Goal: Task Accomplishment & Management: Use online tool/utility

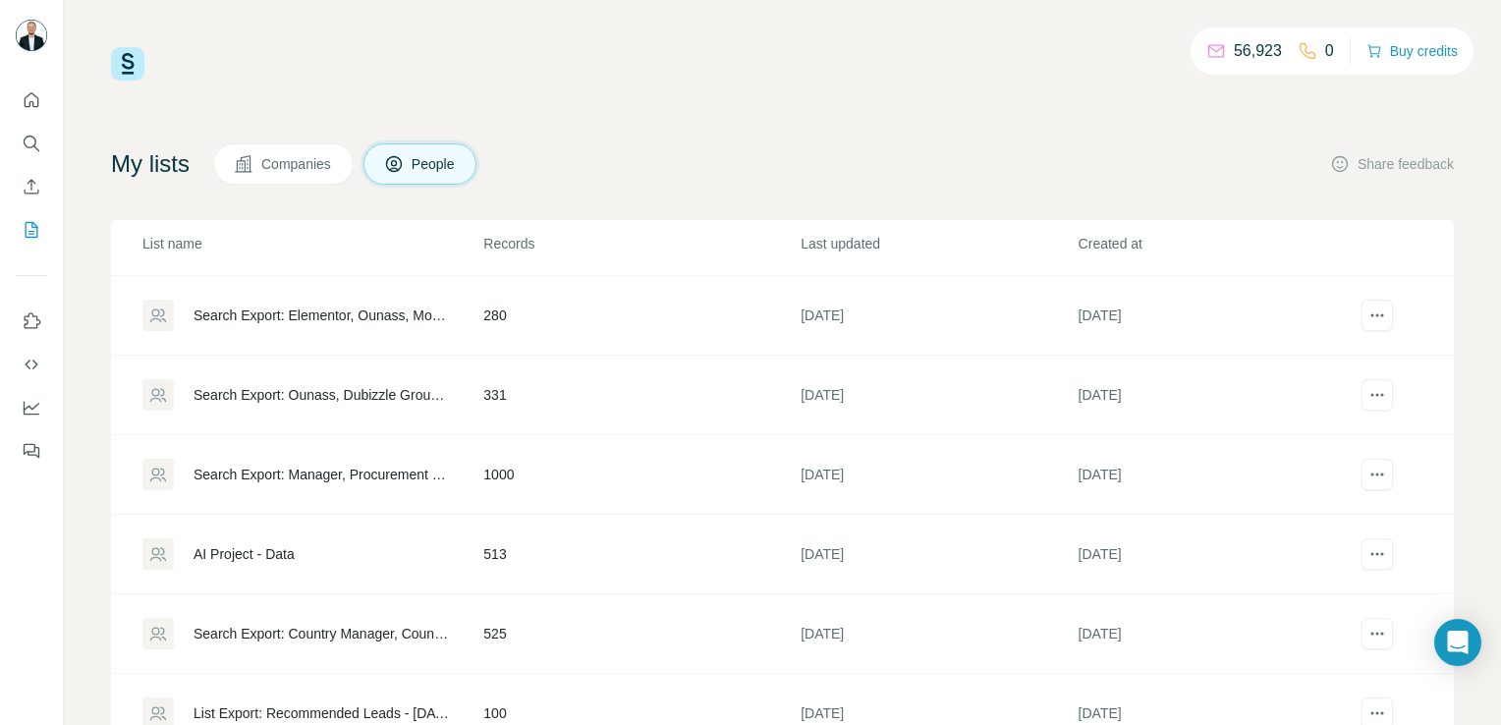
scroll to position [72, 0]
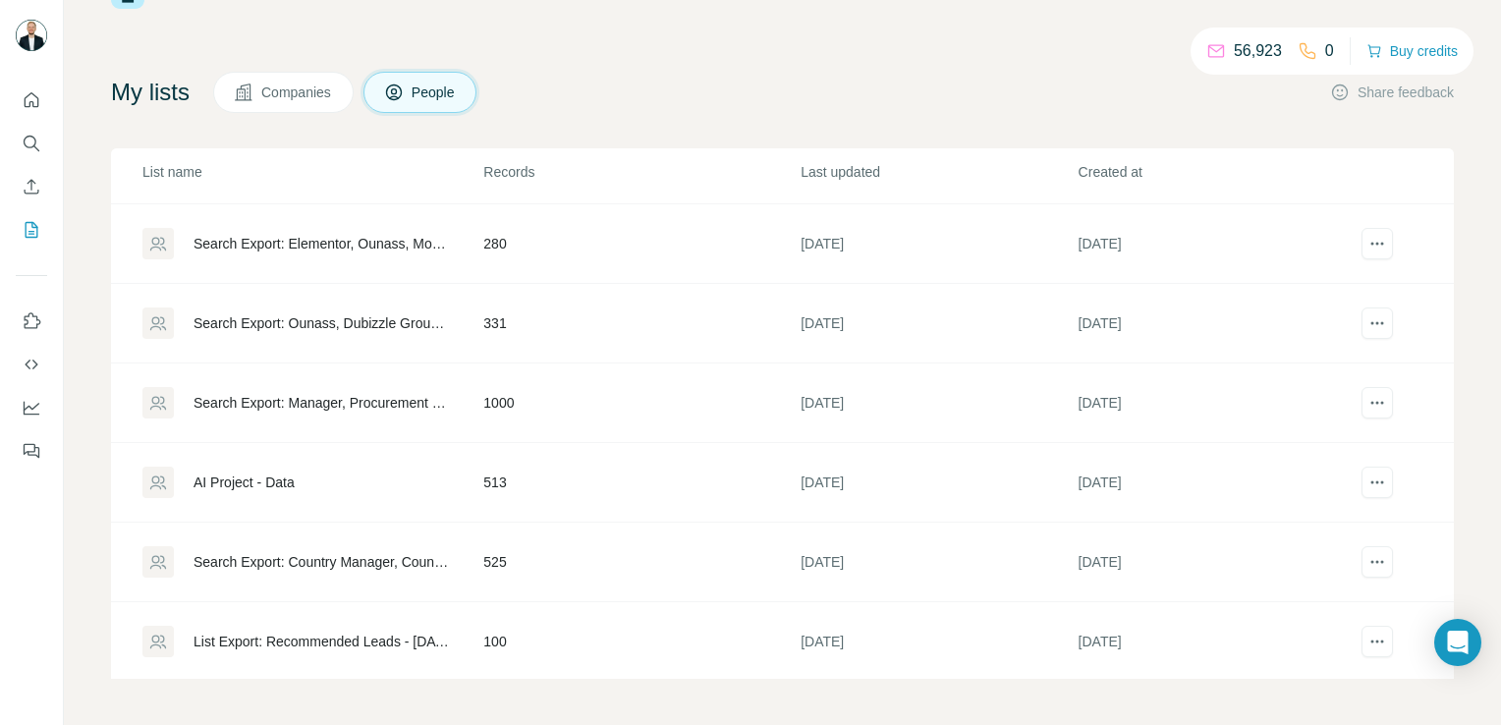
click at [365, 617] on td "List Export: Recommended Leads - [DATE] 07:29" at bounding box center [296, 642] width 371 height 80
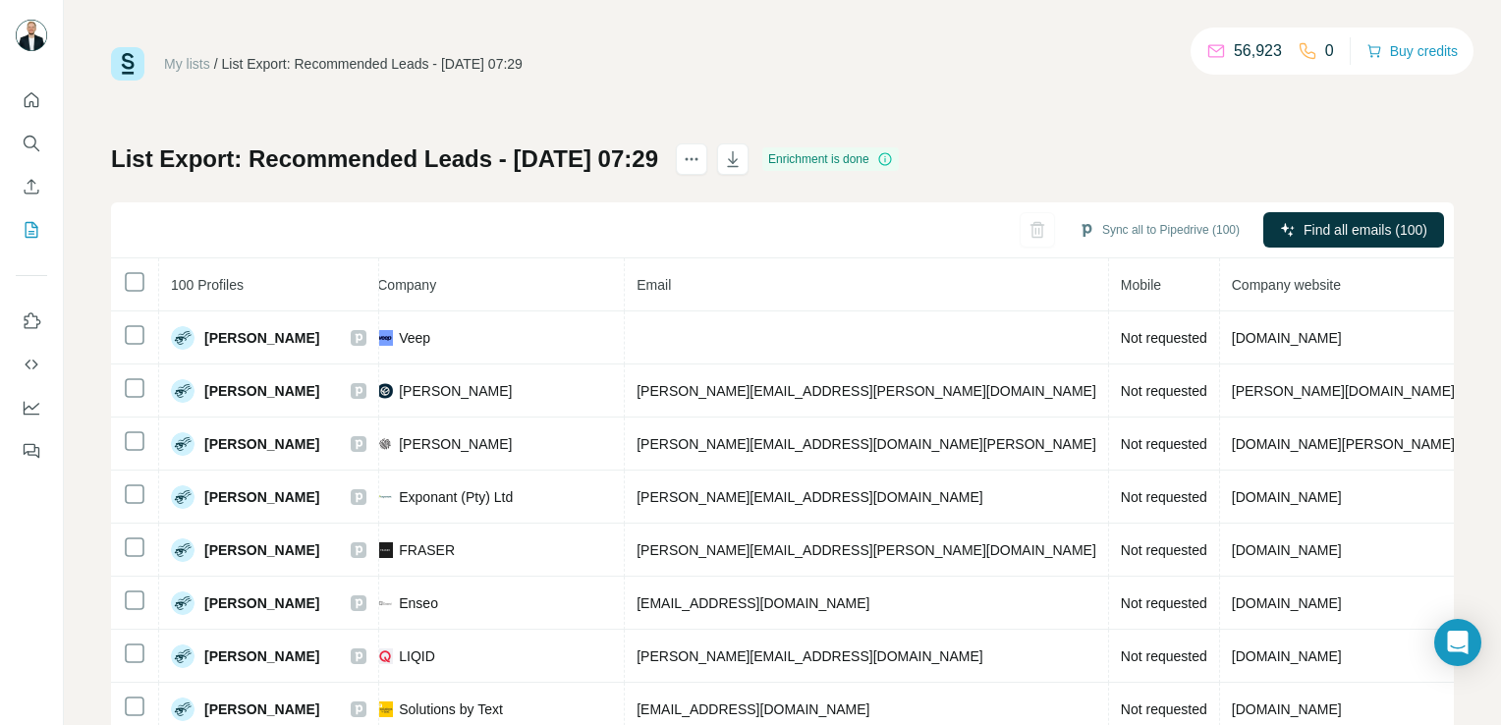
scroll to position [0, 505]
click at [35, 231] on icon "My lists" at bounding box center [32, 230] width 20 height 20
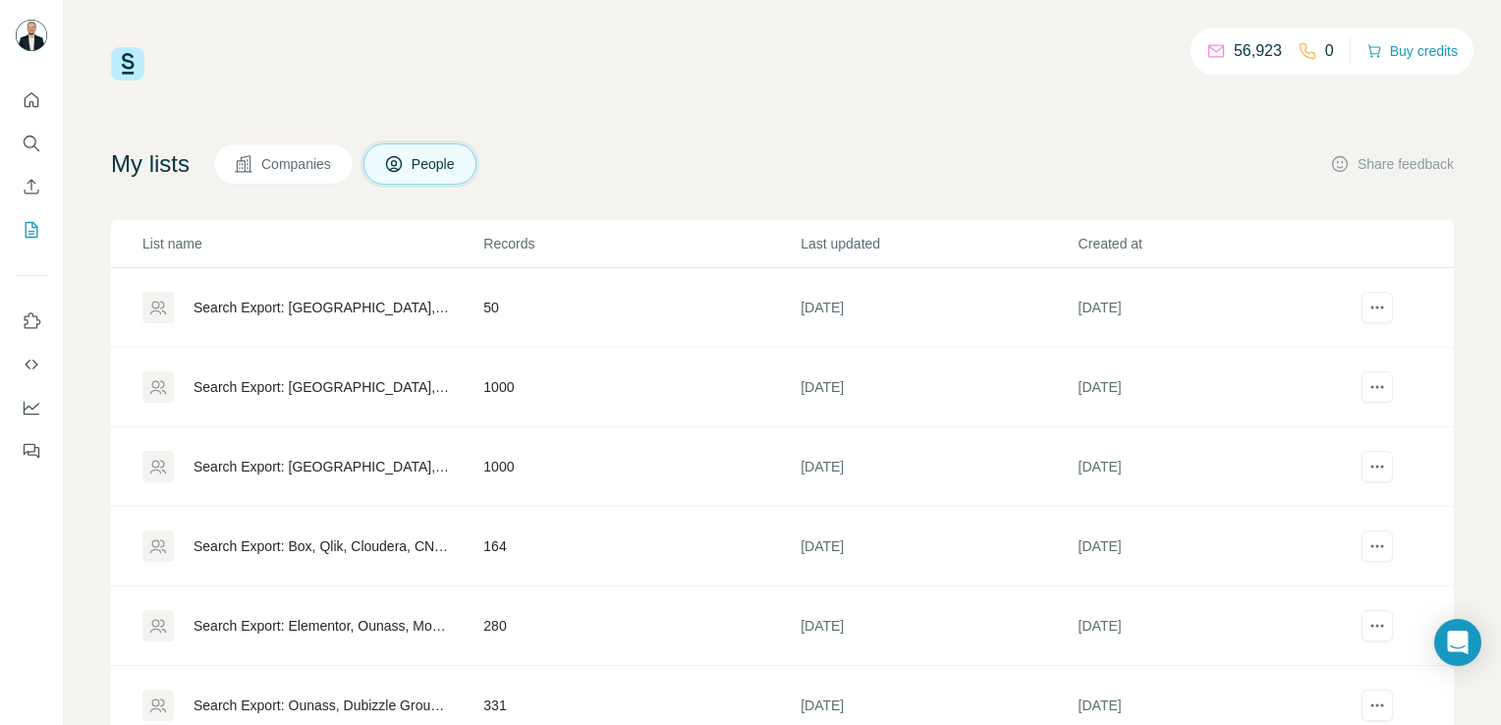
click at [591, 532] on td "164" at bounding box center [640, 547] width 317 height 80
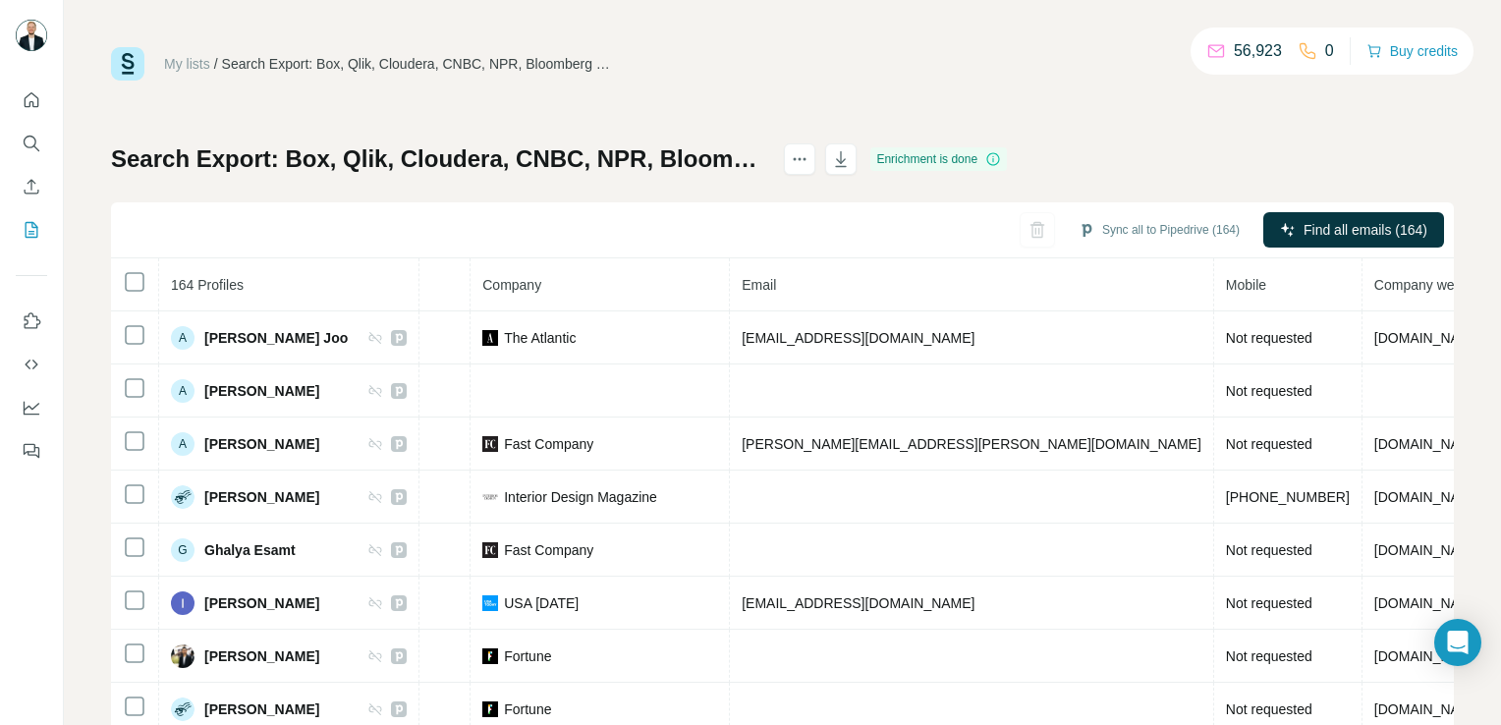
scroll to position [71, 440]
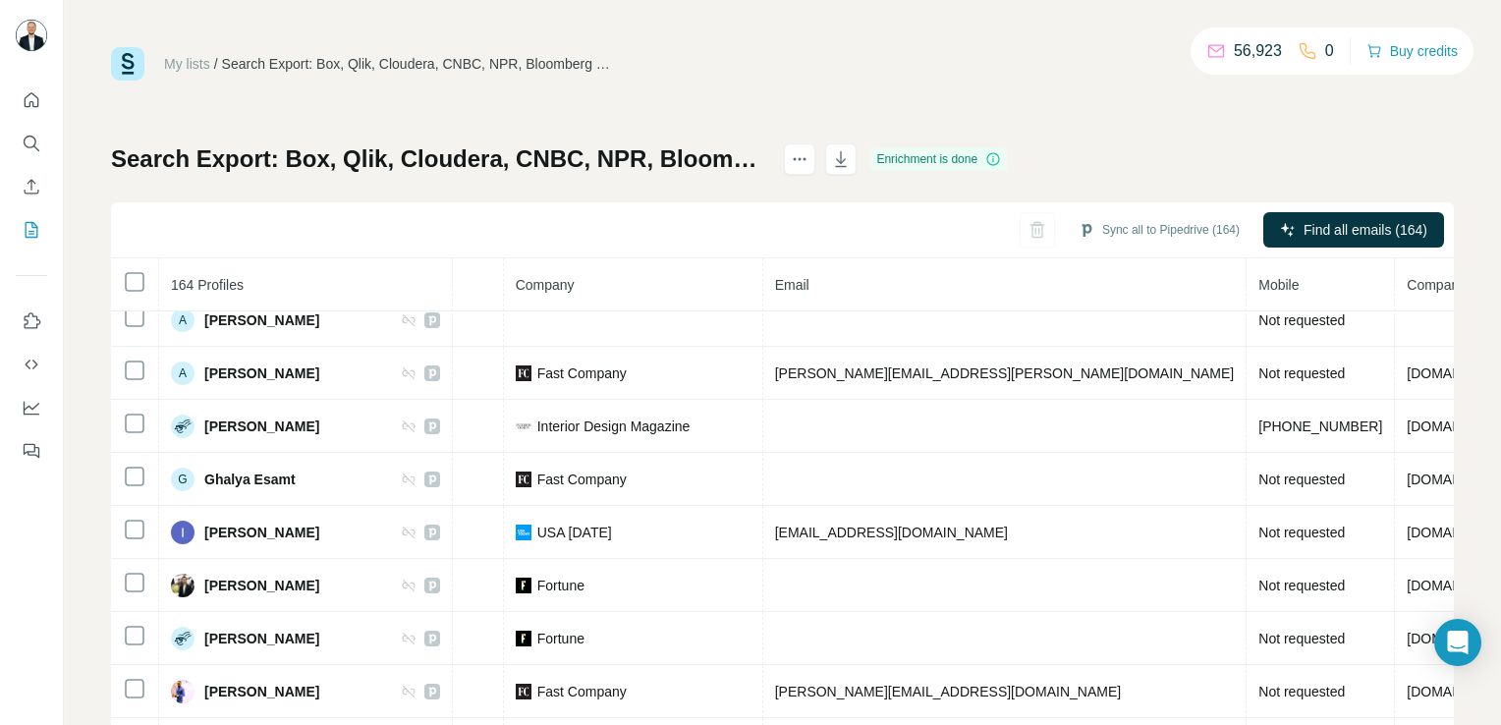
click at [987, 507] on td "[EMAIL_ADDRESS][DOMAIN_NAME]" at bounding box center [1005, 532] width 484 height 53
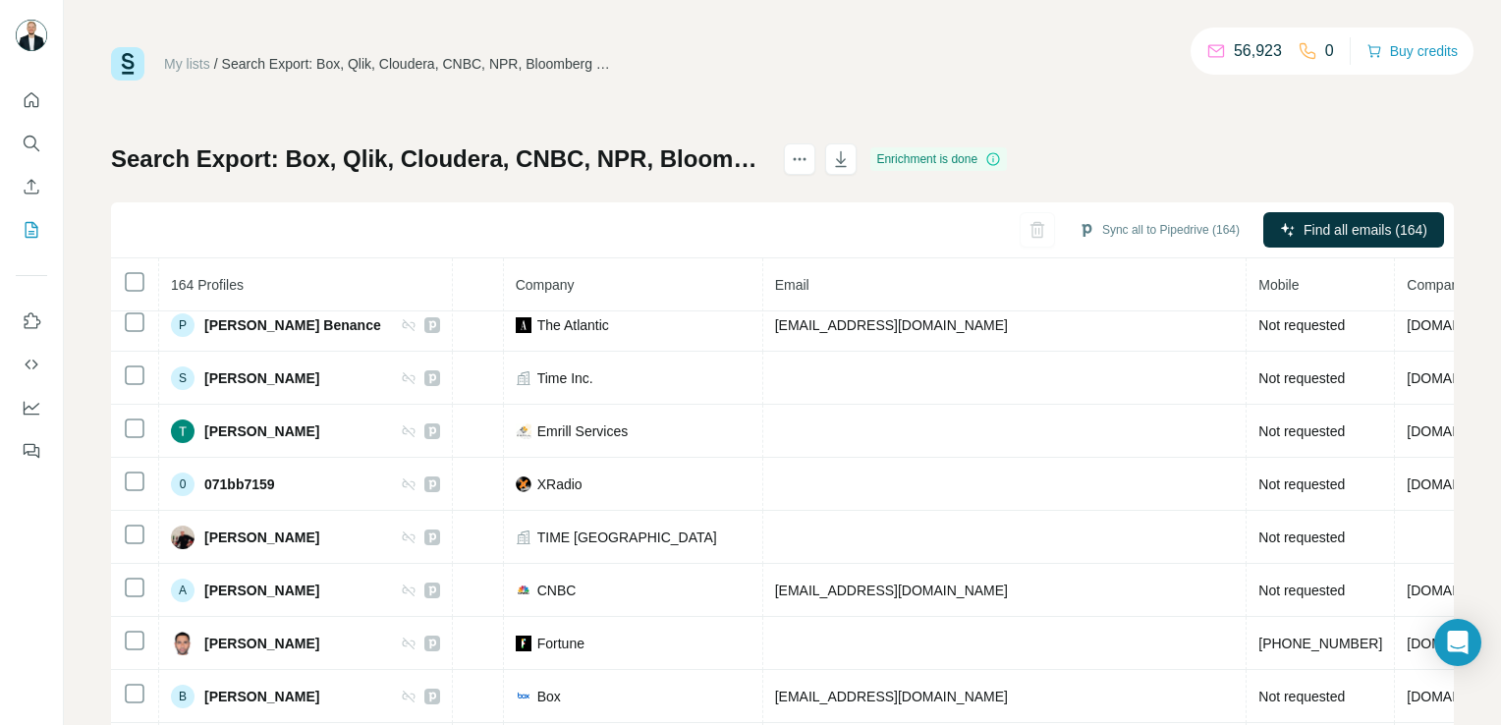
scroll to position [672, 440]
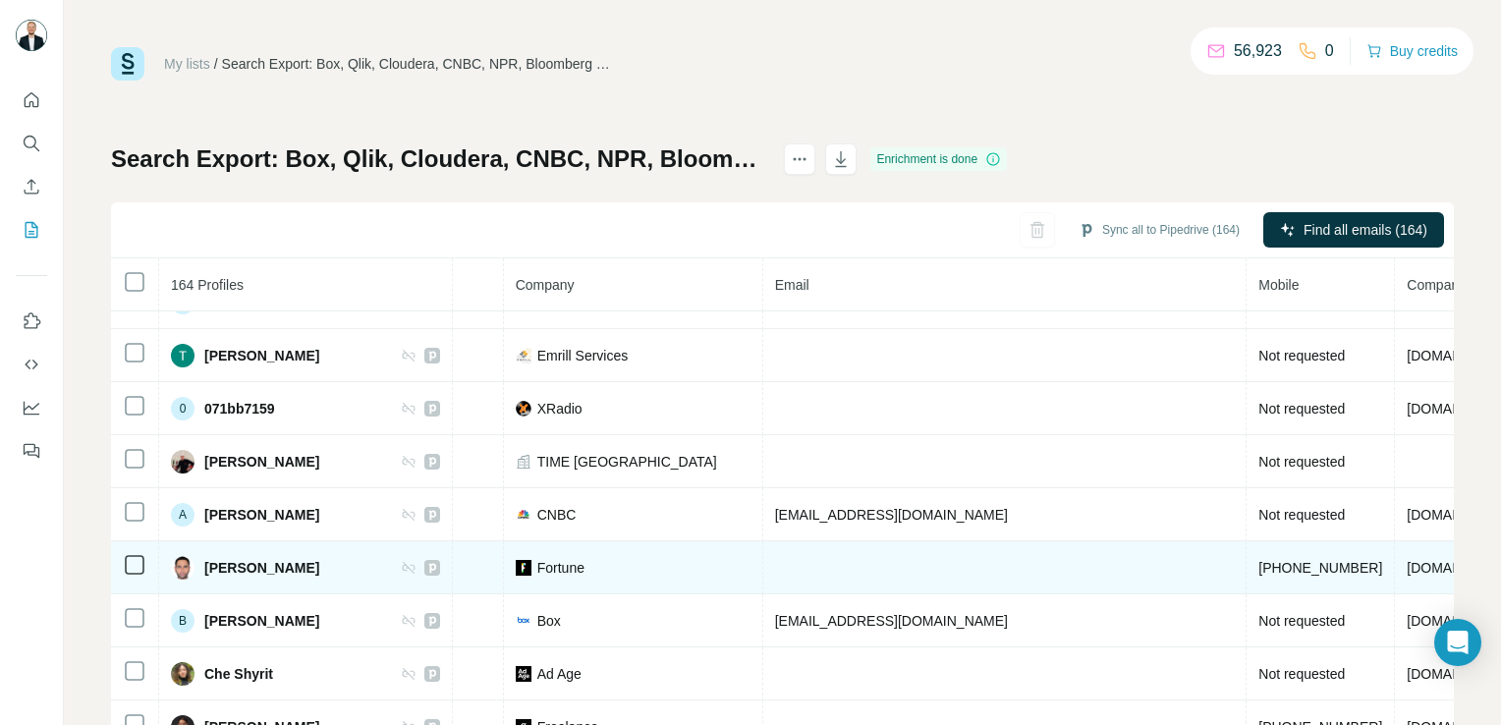
click at [1258, 564] on span "[PHONE_NUMBER]" at bounding box center [1320, 568] width 124 height 16
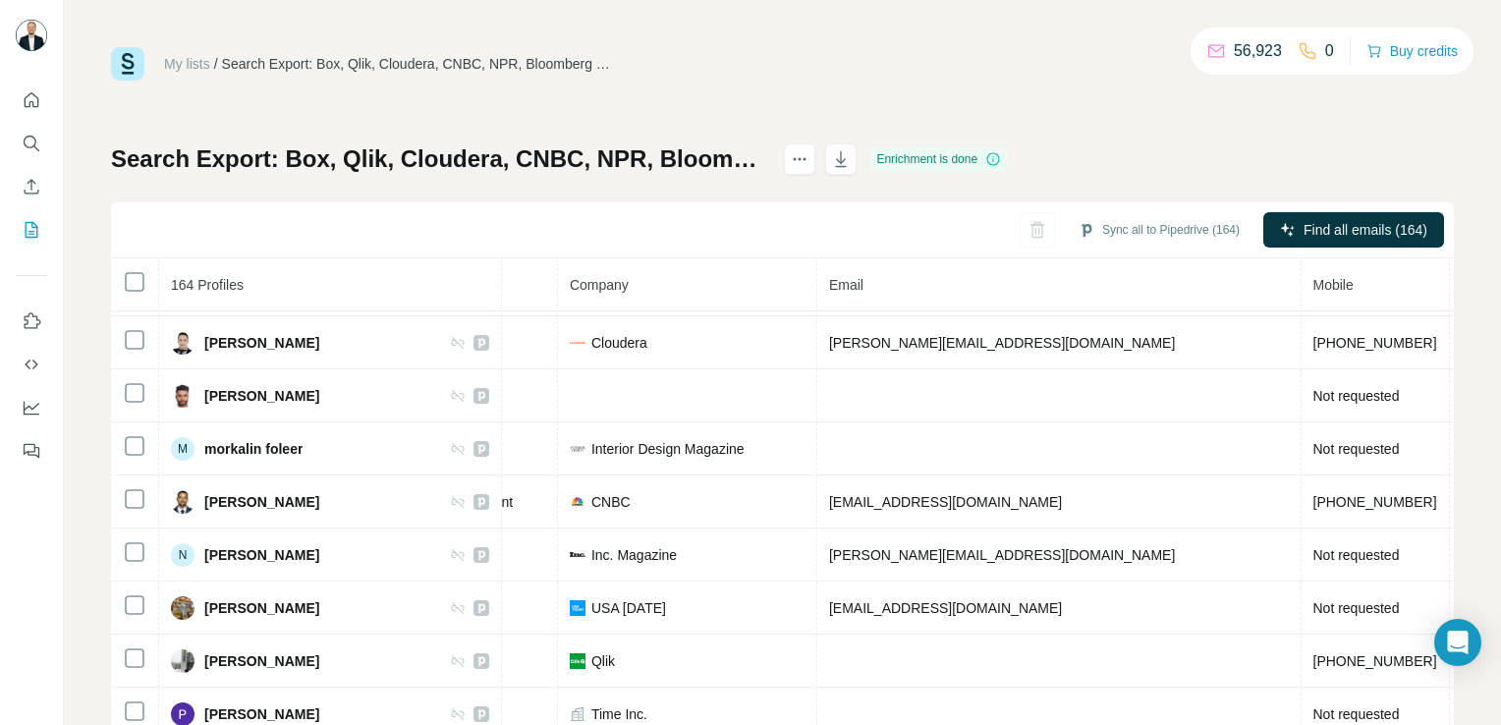
scroll to position [2703, 431]
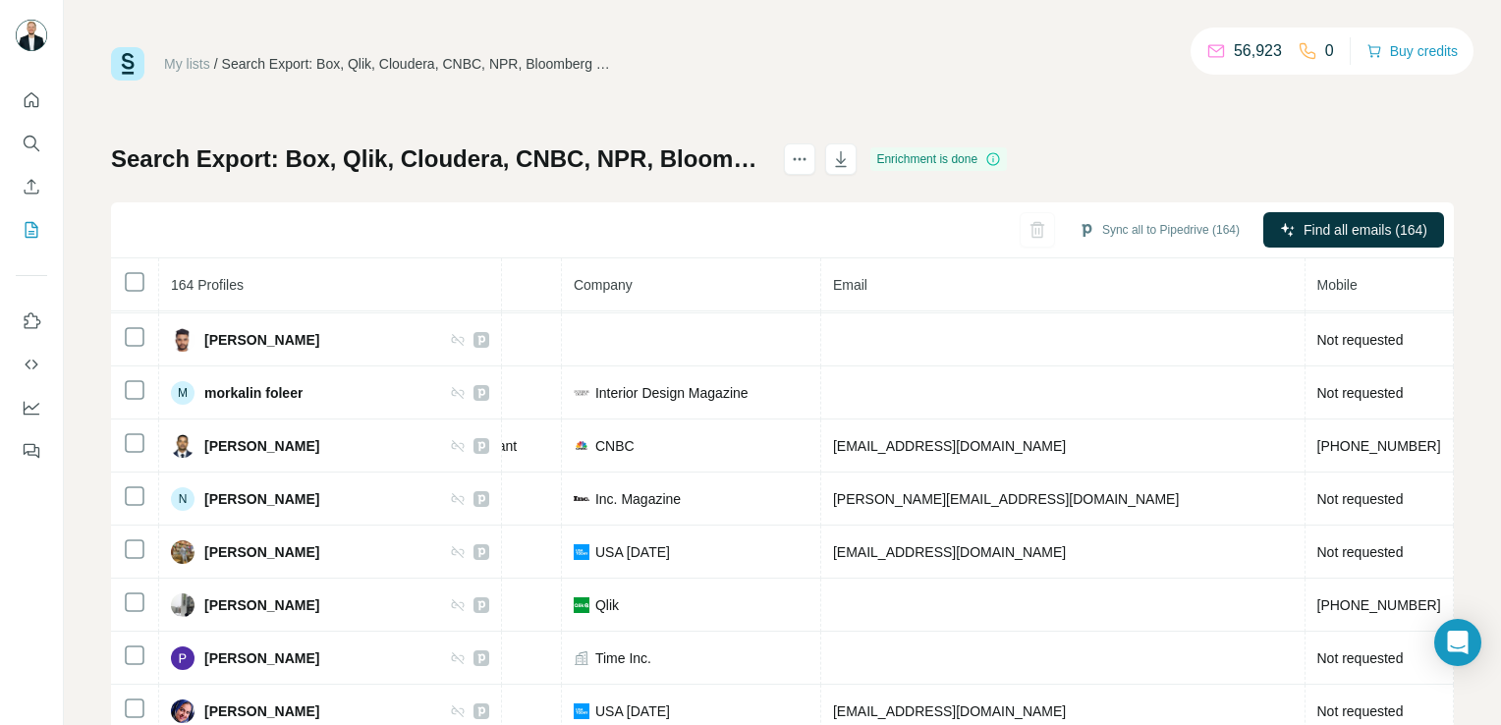
click at [1317, 438] on span "[PHONE_NUMBER]" at bounding box center [1379, 446] width 124 height 16
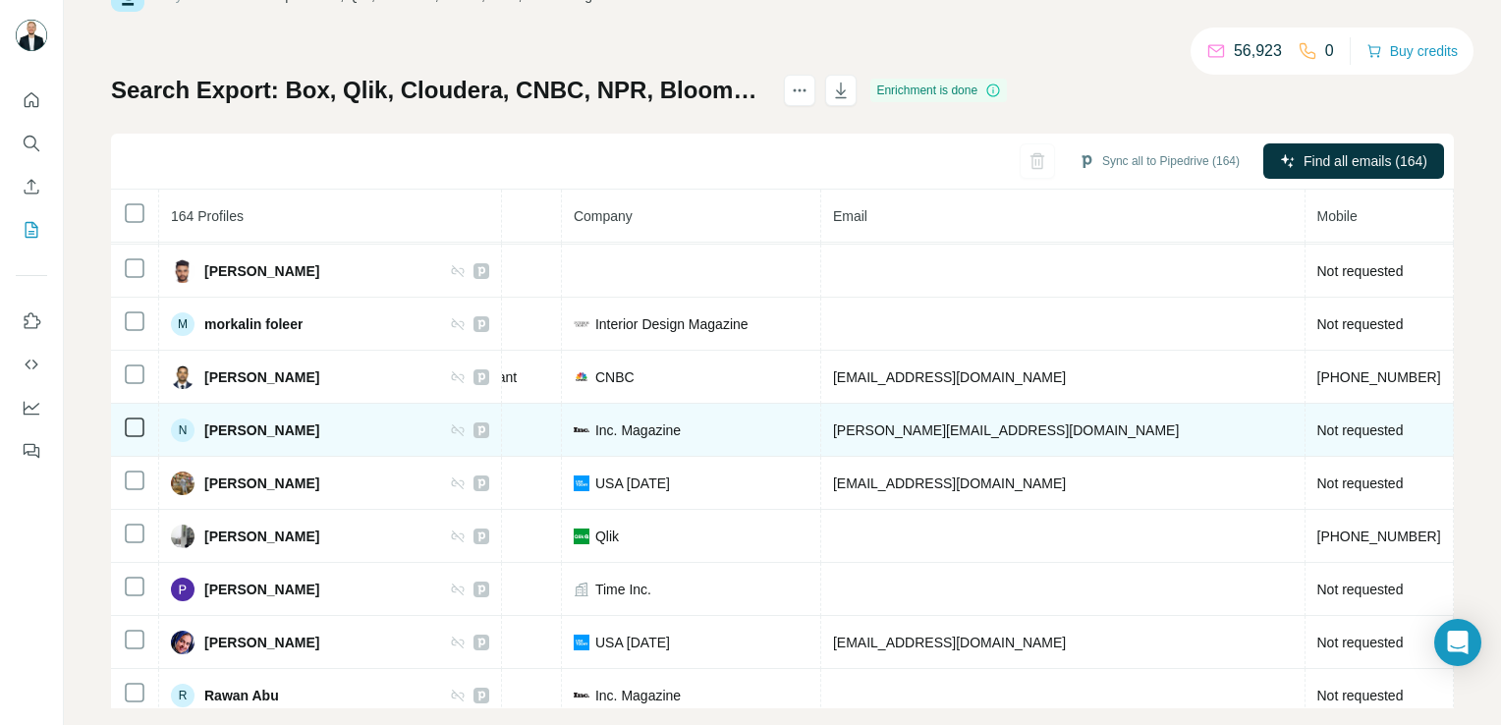
click at [1305, 418] on td "Not requested" at bounding box center [1379, 430] width 148 height 53
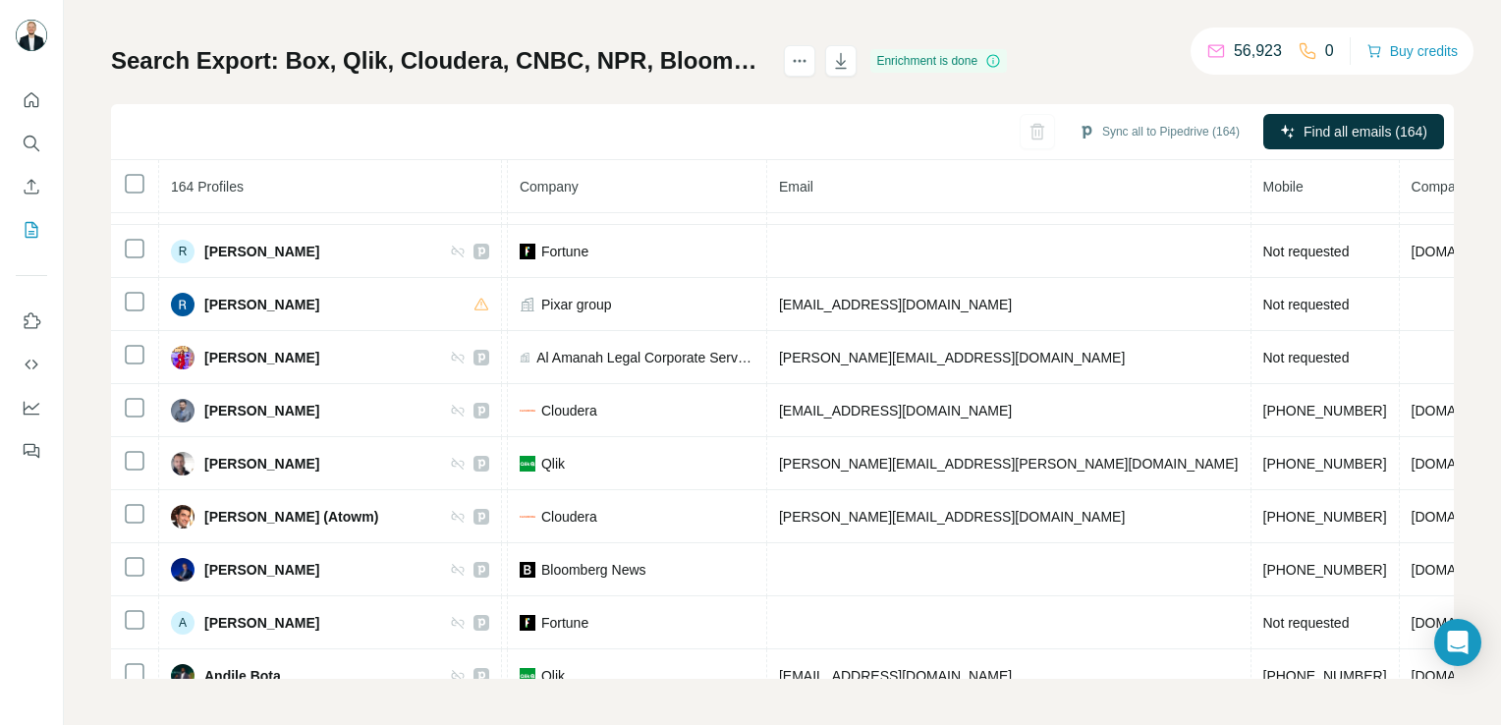
scroll to position [5770, 485]
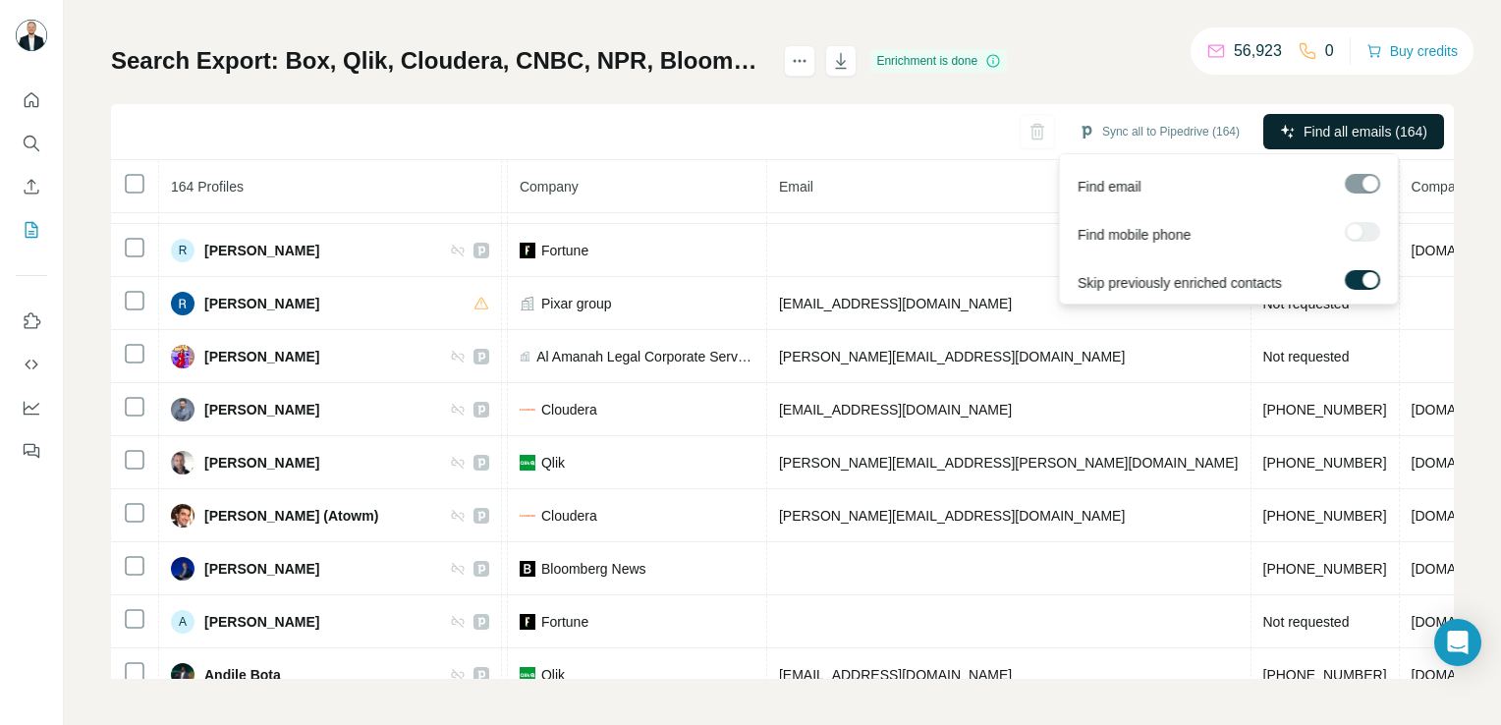
click at [1314, 140] on span "Find all emails (164)" at bounding box center [1365, 132] width 124 height 20
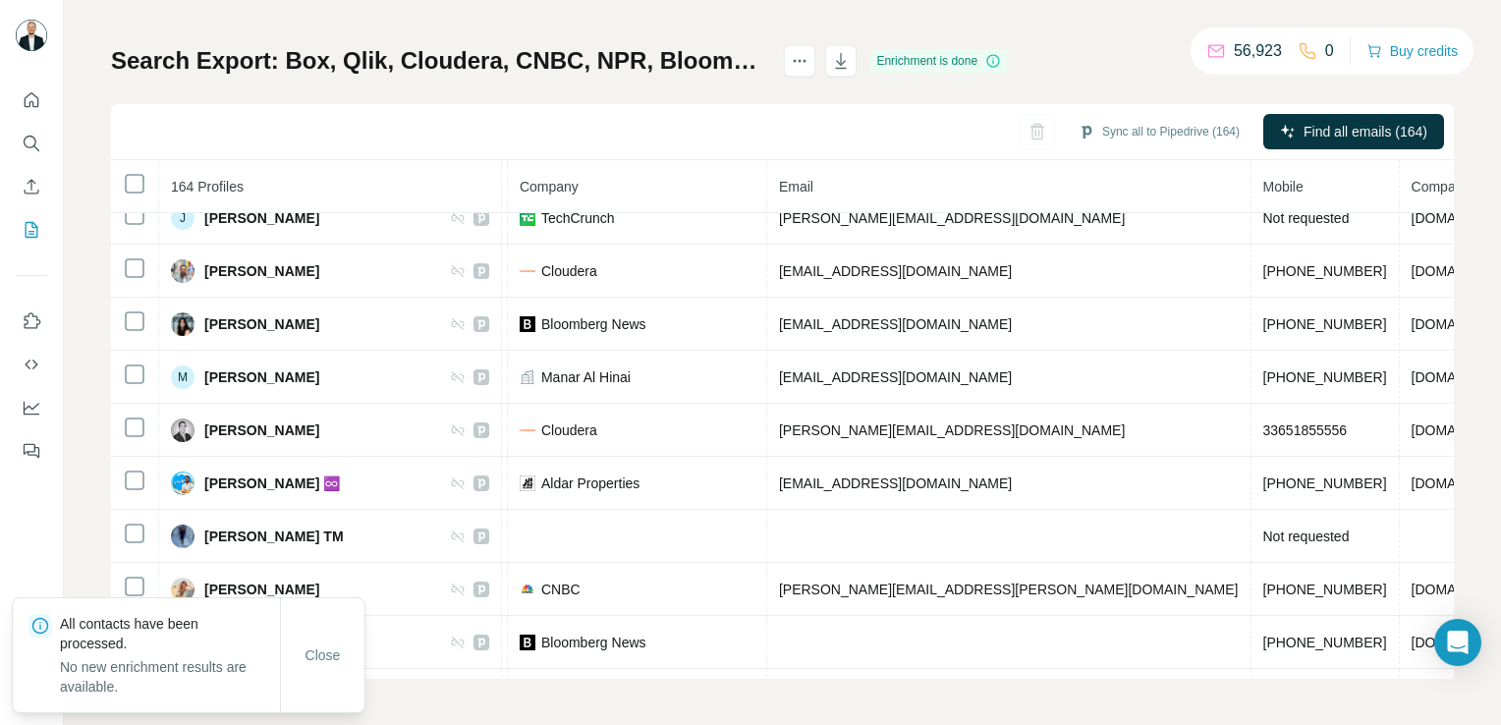
scroll to position [5177, 485]
